Goal: Task Accomplishment & Management: Manage account settings

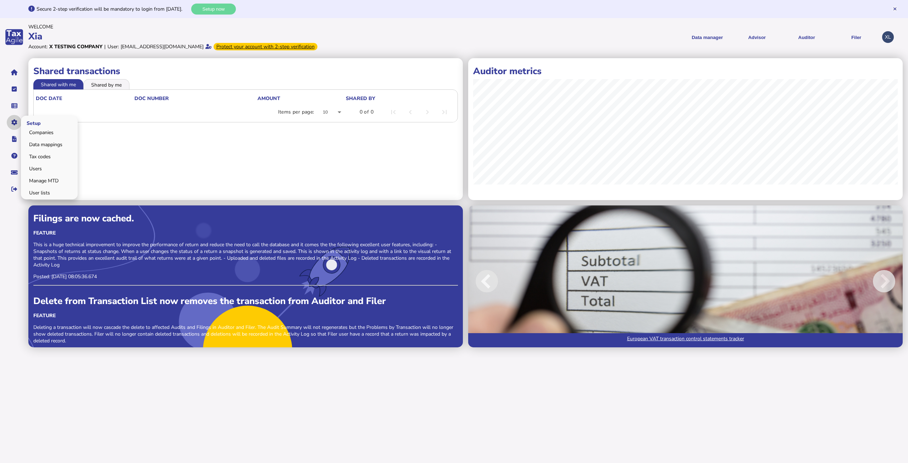
click at [13, 123] on icon "navigate application pages" at bounding box center [14, 122] width 6 height 0
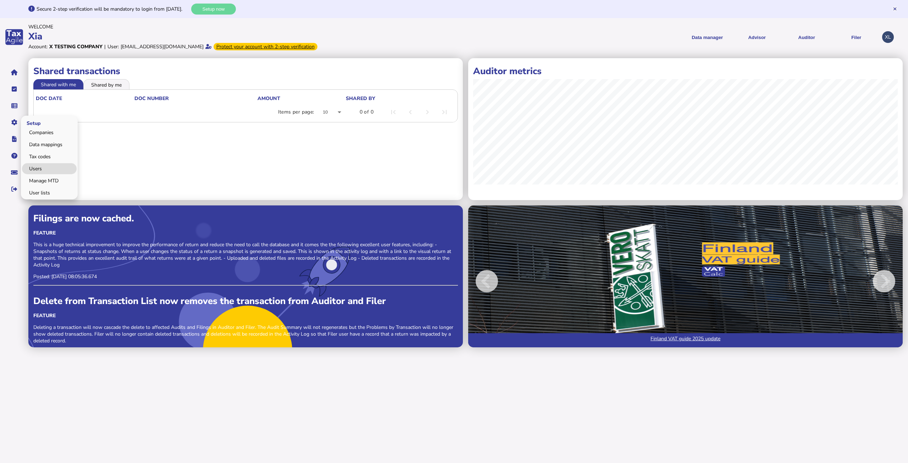
click at [37, 166] on link "Users" at bounding box center [49, 168] width 55 height 11
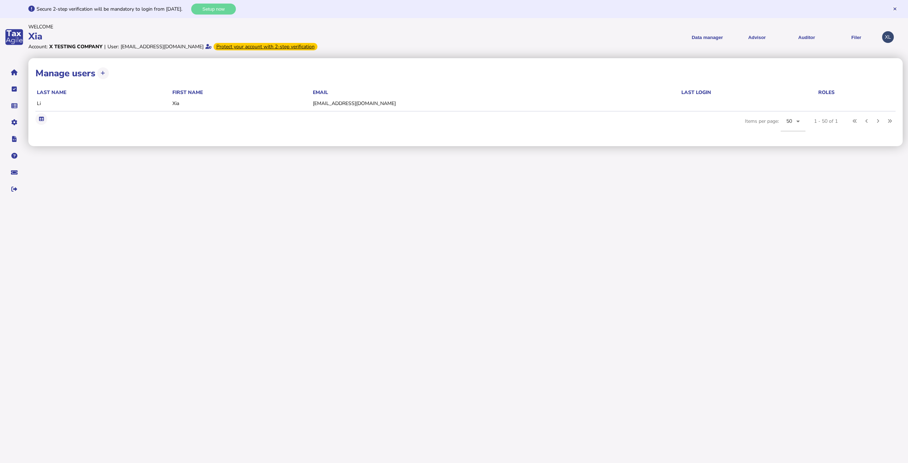
drag, startPoint x: 101, startPoint y: 73, endPoint x: 107, endPoint y: 75, distance: 6.4
click at [101, 73] on icon at bounding box center [103, 73] width 4 height 5
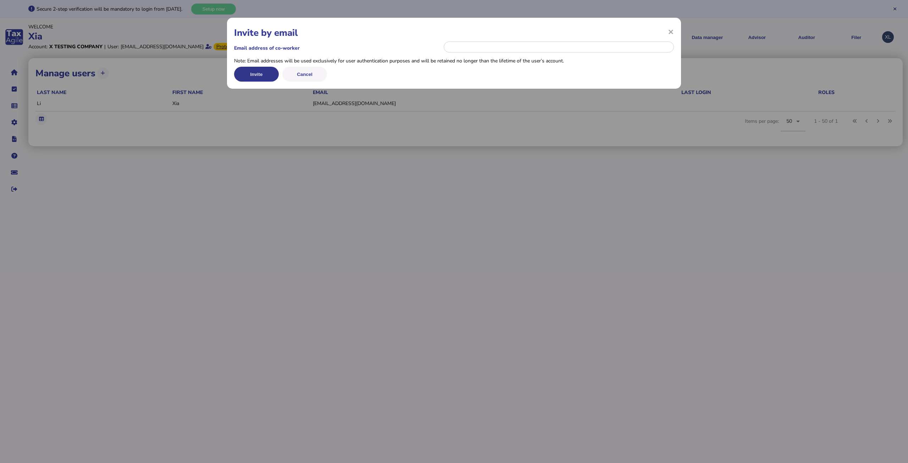
click at [258, 71] on button "Invite" at bounding box center [256, 74] width 45 height 15
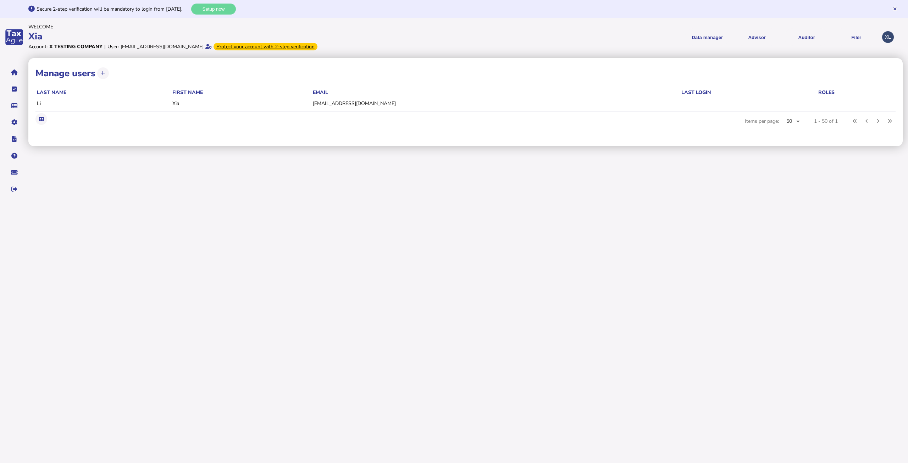
click at [101, 76] on button at bounding box center [103, 73] width 12 height 12
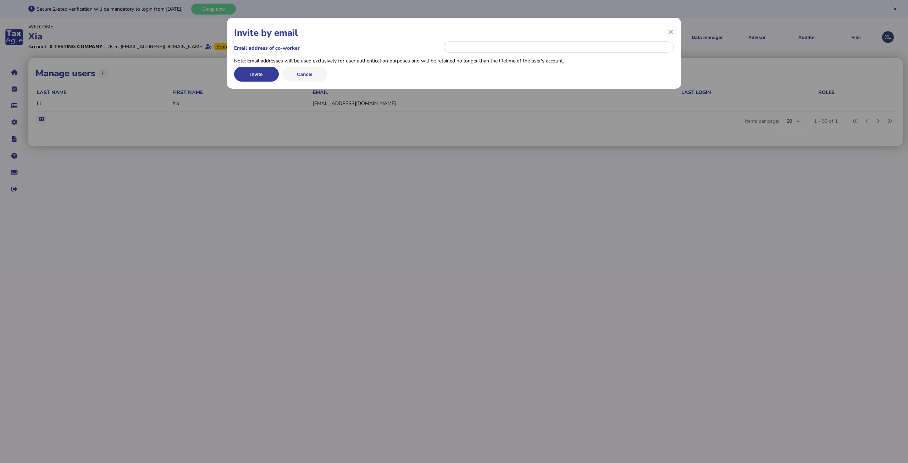
drag, startPoint x: 256, startPoint y: 76, endPoint x: 297, endPoint y: 49, distance: 49.2
click at [297, 49] on div "× Invite by email Email address of co-worker Note: Email addresses will be used…" at bounding box center [454, 53] width 454 height 71
click at [297, 48] on label "Email address of co-worker" at bounding box center [338, 48] width 209 height 7
click at [274, 33] on h1 "Invite by email" at bounding box center [454, 33] width 440 height 12
drag, startPoint x: 307, startPoint y: 51, endPoint x: 300, endPoint y: 51, distance: 7.1
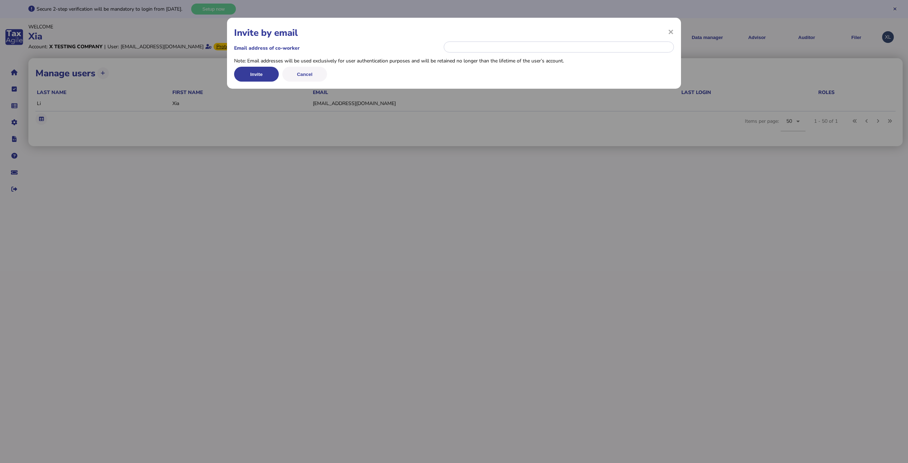
click at [307, 51] on label "Email address of co-worker" at bounding box center [338, 48] width 209 height 7
click at [239, 61] on div "Note: Email addresses will be used exclusively for user authentication purposes…" at bounding box center [454, 60] width 440 height 7
click at [459, 48] on input "email" at bounding box center [559, 46] width 230 height 11
paste input "**********"
click at [254, 71] on button "Invite" at bounding box center [256, 74] width 45 height 15
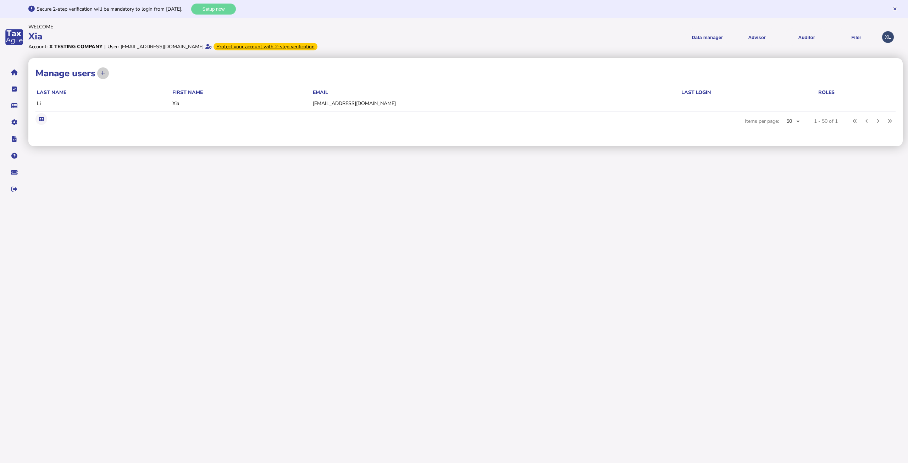
click at [104, 73] on icon at bounding box center [103, 73] width 4 height 5
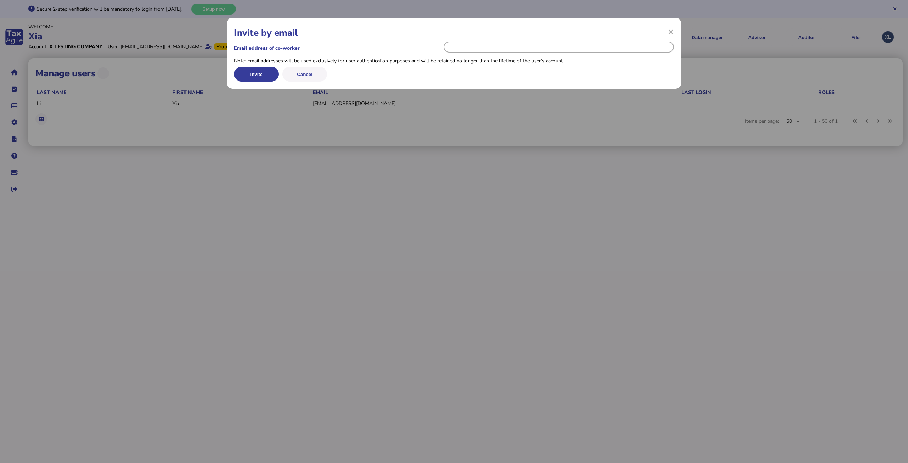
click at [480, 44] on input "email" at bounding box center [559, 46] width 230 height 11
paste input "**********"
type input "**********"
click at [255, 77] on button "Invite" at bounding box center [256, 74] width 45 height 15
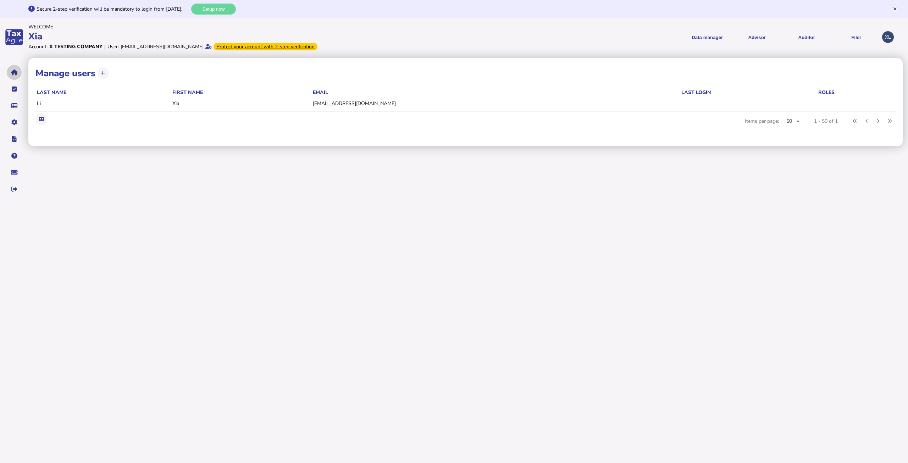
click at [16, 73] on icon "navigate application pages" at bounding box center [14, 72] width 7 height 0
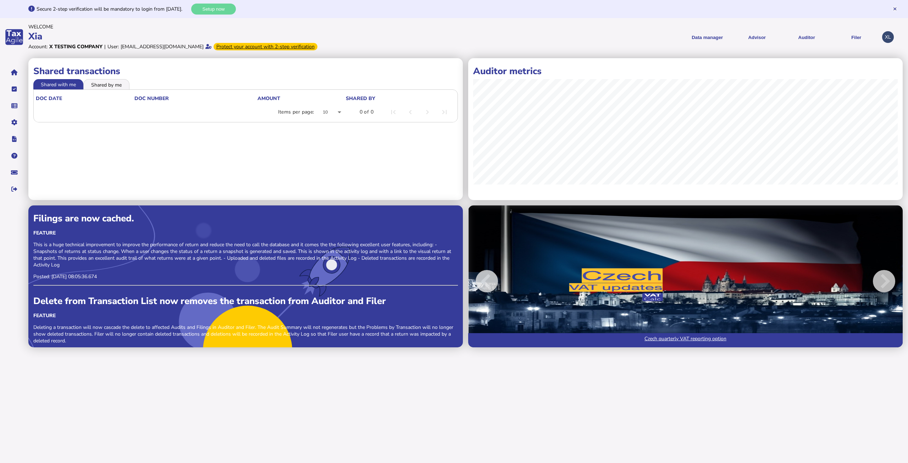
click at [509, 352] on html "Secure 2-step verification will be mandatory to login from [DATE]. Setup now We…" at bounding box center [454, 176] width 908 height 352
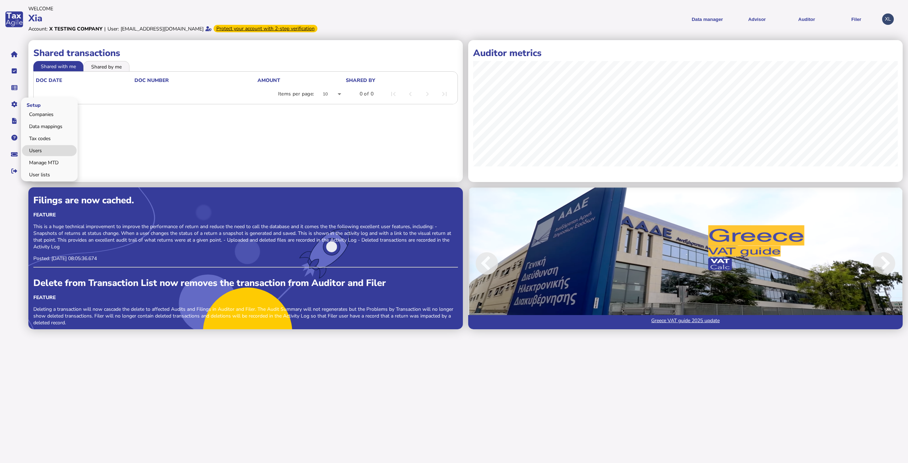
click at [35, 151] on link "Users" at bounding box center [49, 150] width 55 height 11
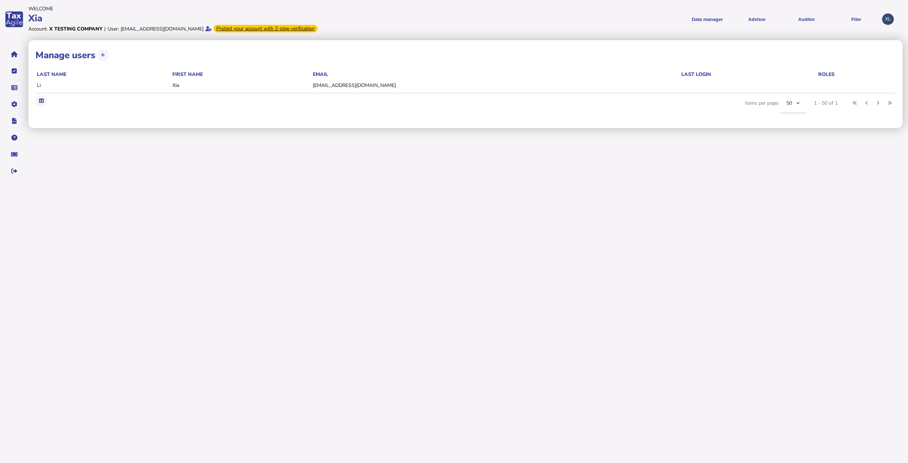
click at [371, 183] on html "Welcome Xia Account: X Testing Company | User: liuxiayang@gmail.com Protect you…" at bounding box center [454, 91] width 908 height 183
